Goal: Navigation & Orientation: Find specific page/section

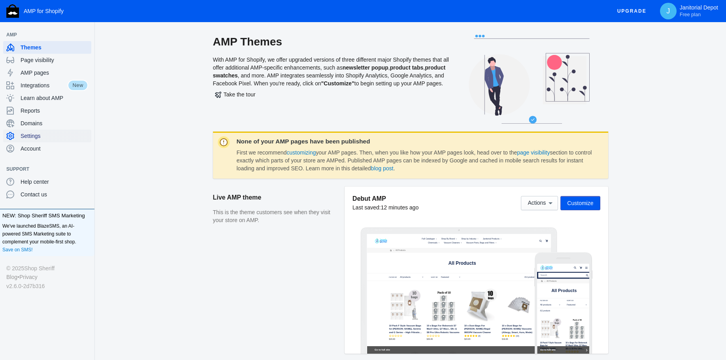
click at [34, 137] on span "Settings" at bounding box center [55, 136] width 68 height 8
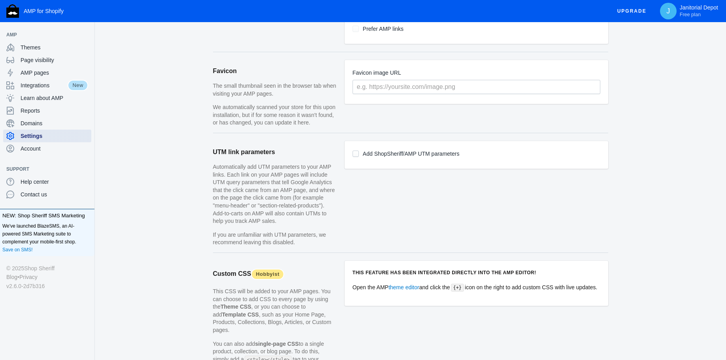
scroll to position [487, 0]
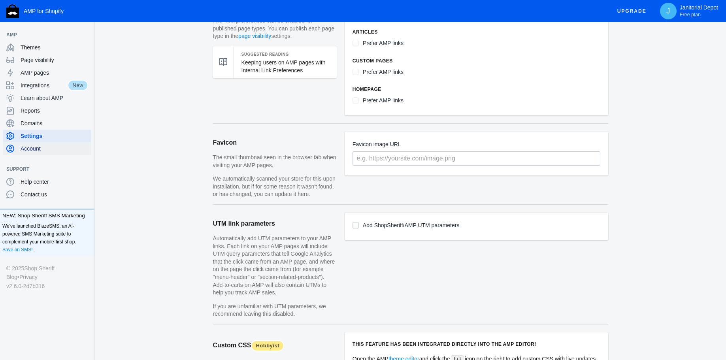
click at [71, 150] on span "Account" at bounding box center [55, 149] width 68 height 8
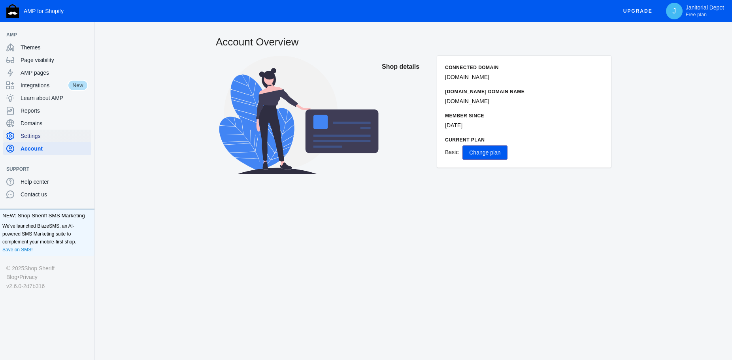
click at [37, 139] on div "Settings" at bounding box center [47, 136] width 82 height 13
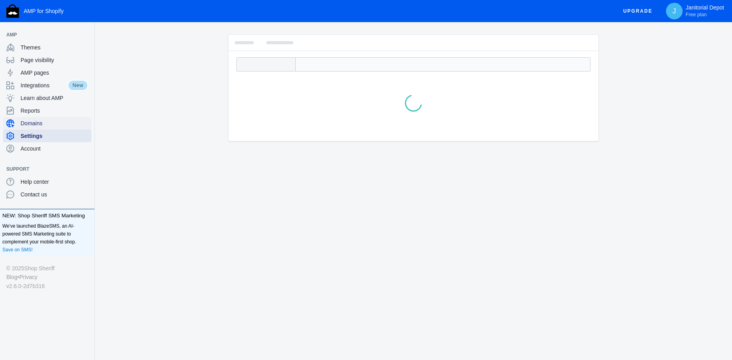
click at [48, 130] on div "Settings" at bounding box center [47, 136] width 82 height 13
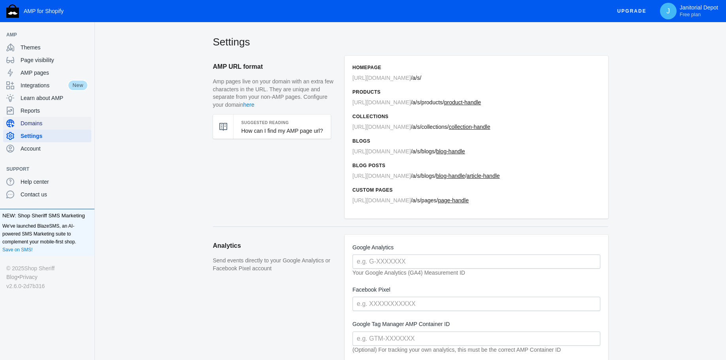
click at [47, 122] on span "Domains" at bounding box center [55, 123] width 68 height 8
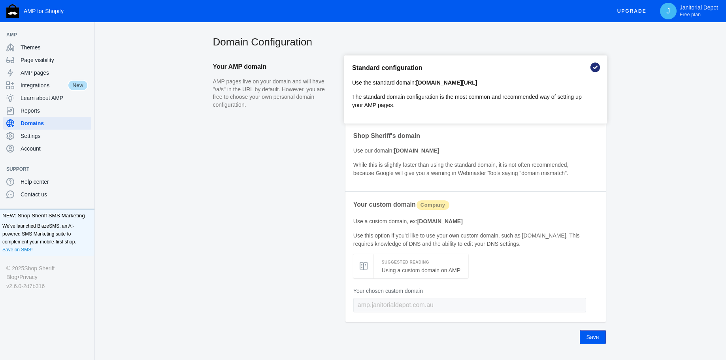
click at [593, 65] on use at bounding box center [595, 67] width 12 height 12
click at [41, 149] on span "Account" at bounding box center [55, 149] width 68 height 8
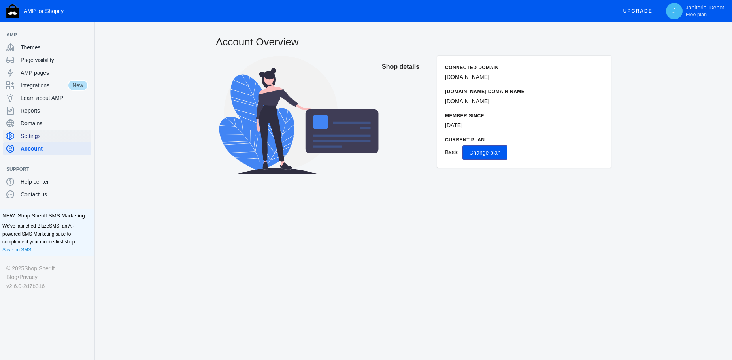
click at [39, 140] on div "Settings" at bounding box center [47, 136] width 82 height 13
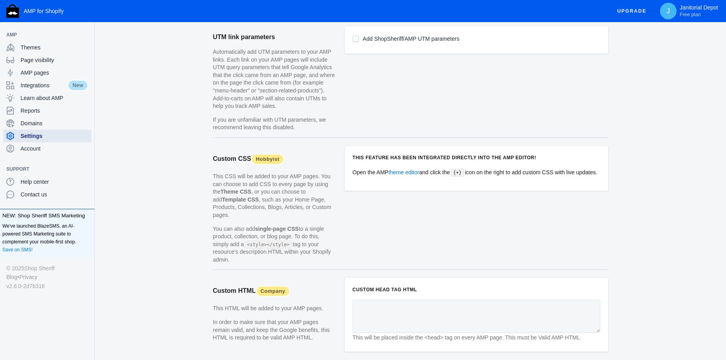
scroll to position [724, 0]
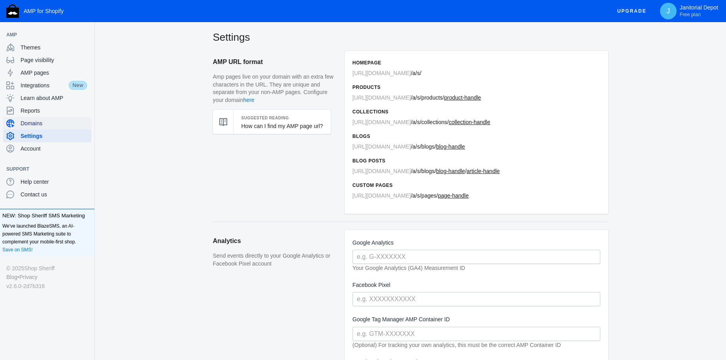
scroll to position [0, 0]
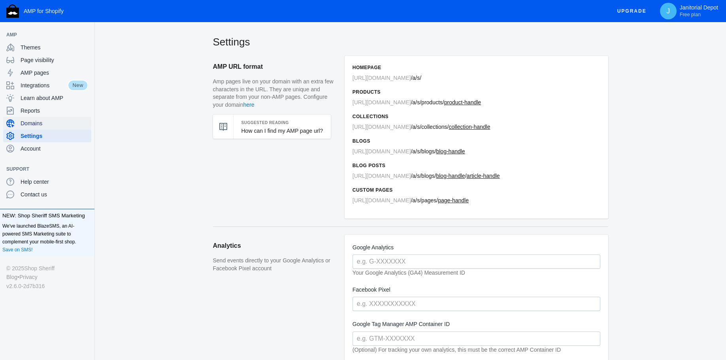
click at [62, 119] on div "Domains" at bounding box center [47, 123] width 82 height 13
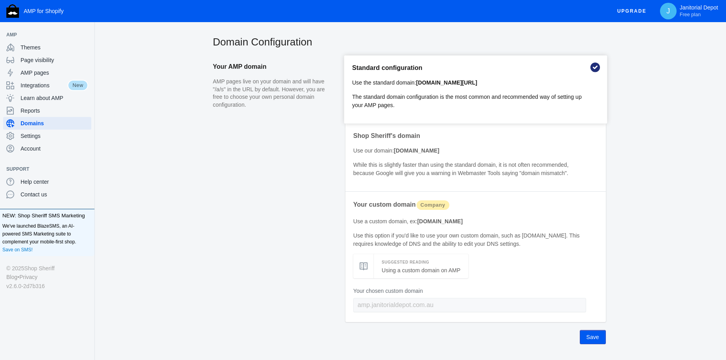
click at [399, 101] on p "The standard domain configuration is the most common and recommended way of set…" at bounding box center [469, 101] width 235 height 17
click at [55, 117] on div "Domains" at bounding box center [47, 123] width 82 height 13
click at [49, 113] on span "Reports" at bounding box center [55, 111] width 68 height 8
click at [51, 98] on span "Learn about AMP" at bounding box center [55, 98] width 68 height 8
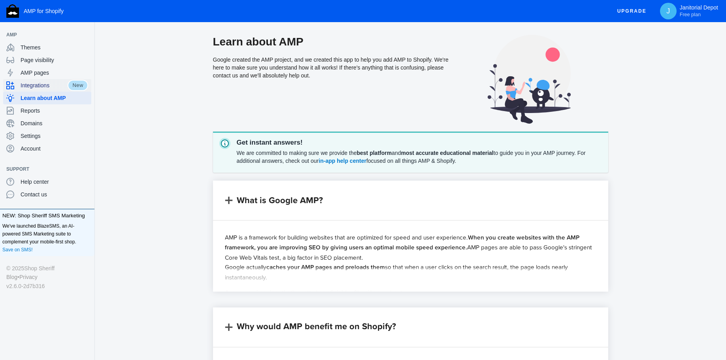
click at [34, 87] on span "Integrations" at bounding box center [44, 85] width 47 height 8
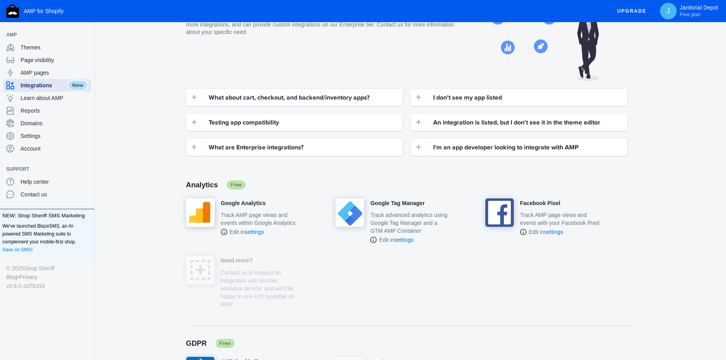
scroll to position [40, 0]
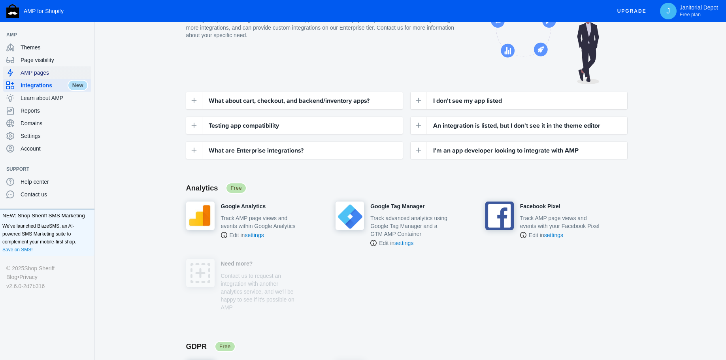
click at [47, 76] on span "AMP pages" at bounding box center [55, 73] width 68 height 8
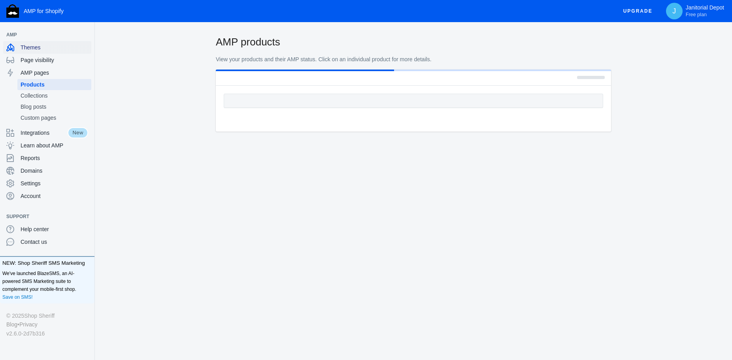
click at [40, 46] on span "Themes" at bounding box center [55, 47] width 68 height 8
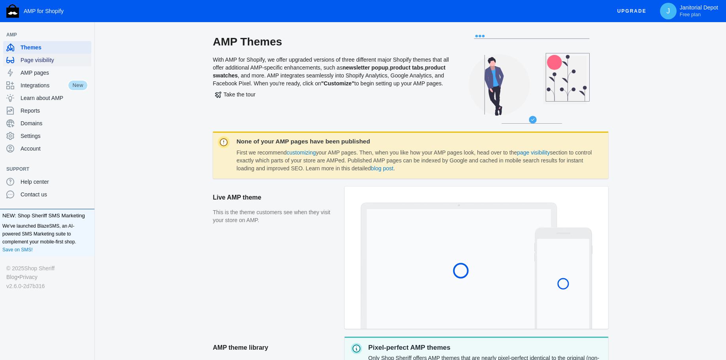
click at [47, 61] on span "Page visibility" at bounding box center [55, 60] width 68 height 8
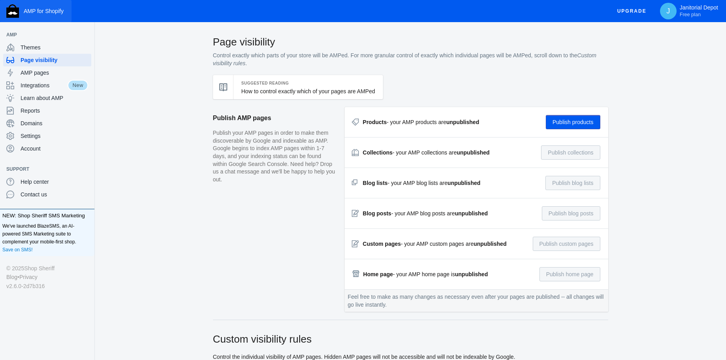
click at [40, 13] on span "AMP for Shopify" at bounding box center [44, 11] width 40 height 6
click at [41, 12] on span "AMP for Shopify" at bounding box center [44, 11] width 40 height 6
drag, startPoint x: 41, startPoint y: 11, endPoint x: 39, endPoint y: 6, distance: 5.9
click at [40, 8] on span "AMP for Shopify" at bounding box center [44, 11] width 40 height 6
click at [39, 5] on button "AMP for Shopify" at bounding box center [36, 11] width 72 height 22
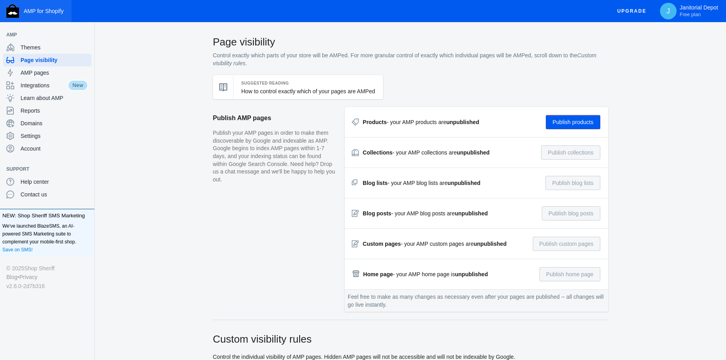
click at [39, 5] on button "AMP for Shopify" at bounding box center [36, 11] width 72 height 22
click at [45, 38] on span "AMP" at bounding box center [43, 35] width 74 height 8
click at [43, 45] on span "Themes" at bounding box center [55, 47] width 68 height 8
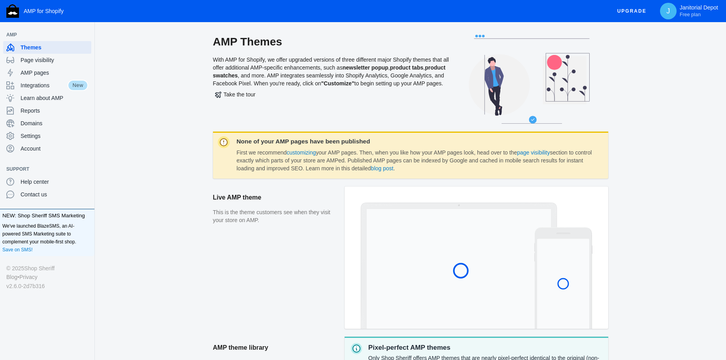
click at [14, 32] on span "AMP" at bounding box center [43, 35] width 74 height 8
click at [30, 181] on span "Help center" at bounding box center [55, 182] width 68 height 8
